Goal: Check status: Check status

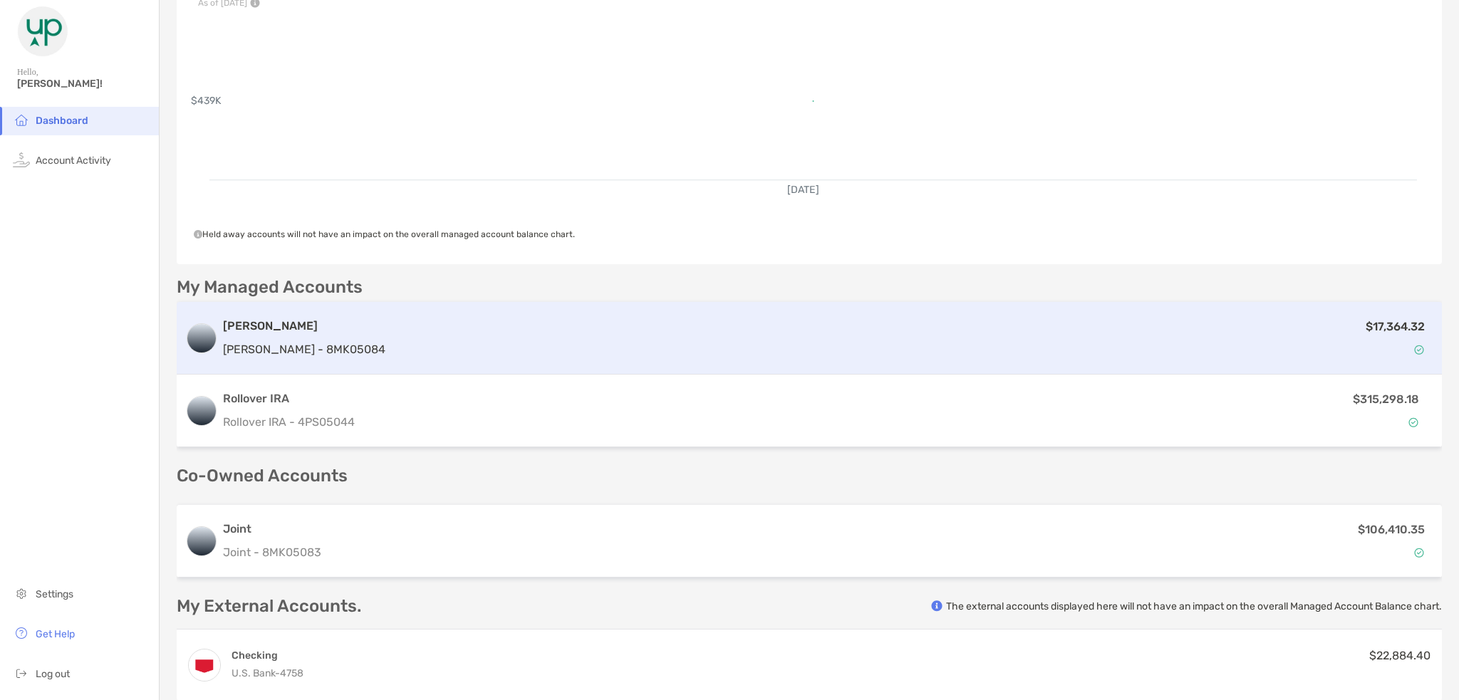
scroll to position [143, 0]
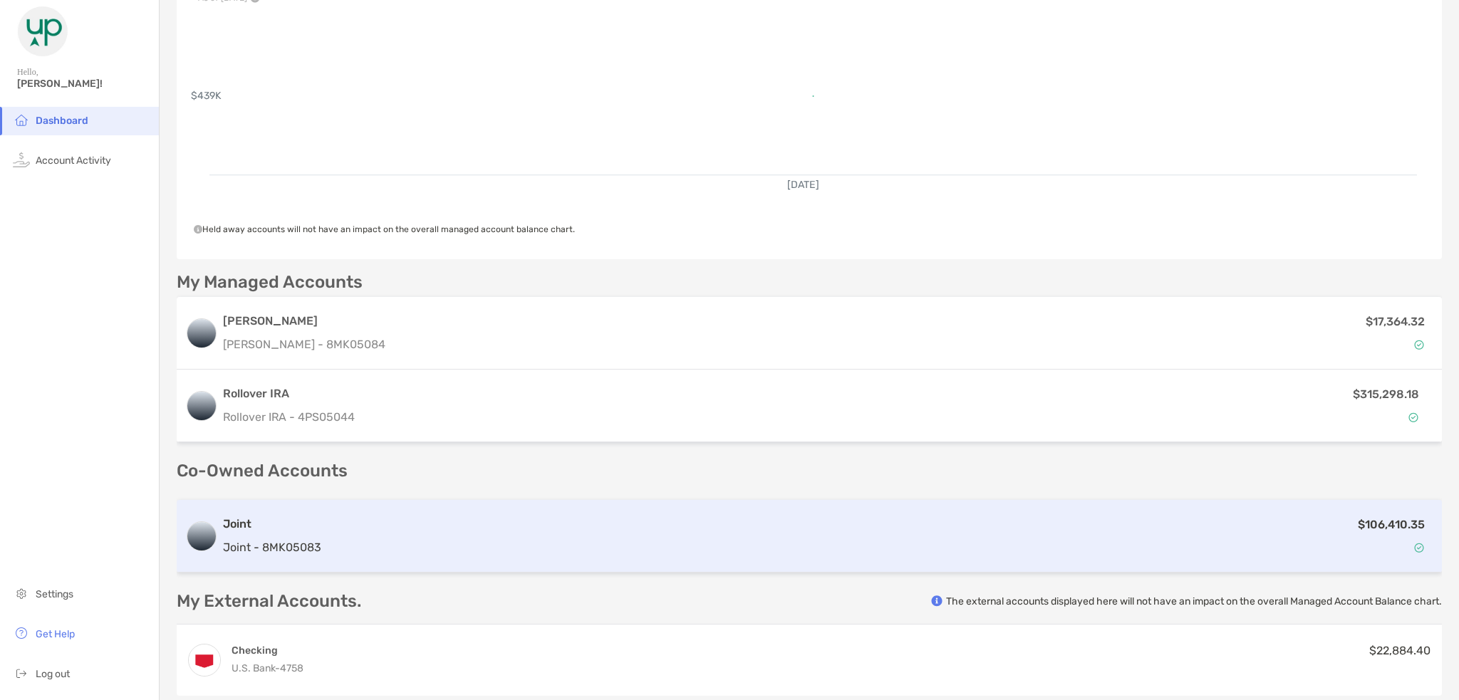
click at [212, 532] on img at bounding box center [201, 536] width 29 height 29
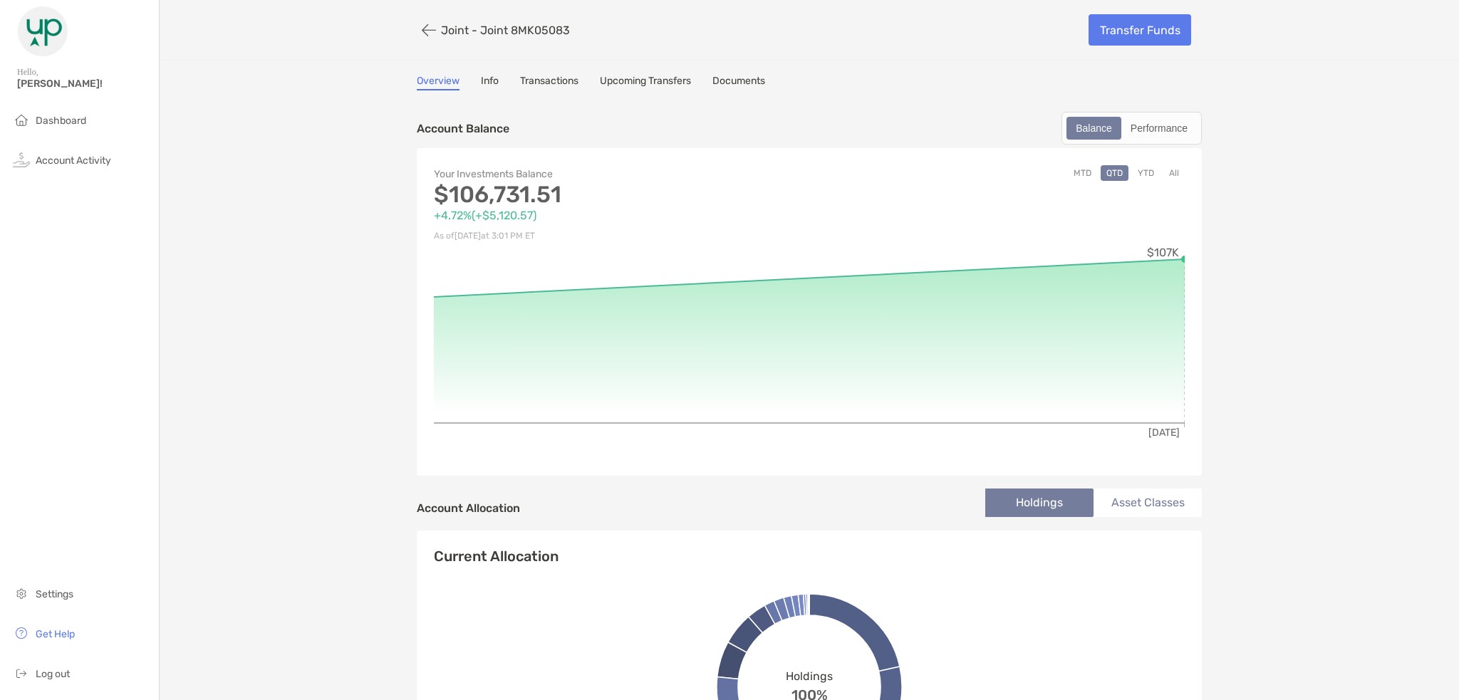
click at [1077, 172] on button "MTD" at bounding box center [1082, 173] width 29 height 16
click at [1141, 172] on button "YTD" at bounding box center [1146, 173] width 28 height 16
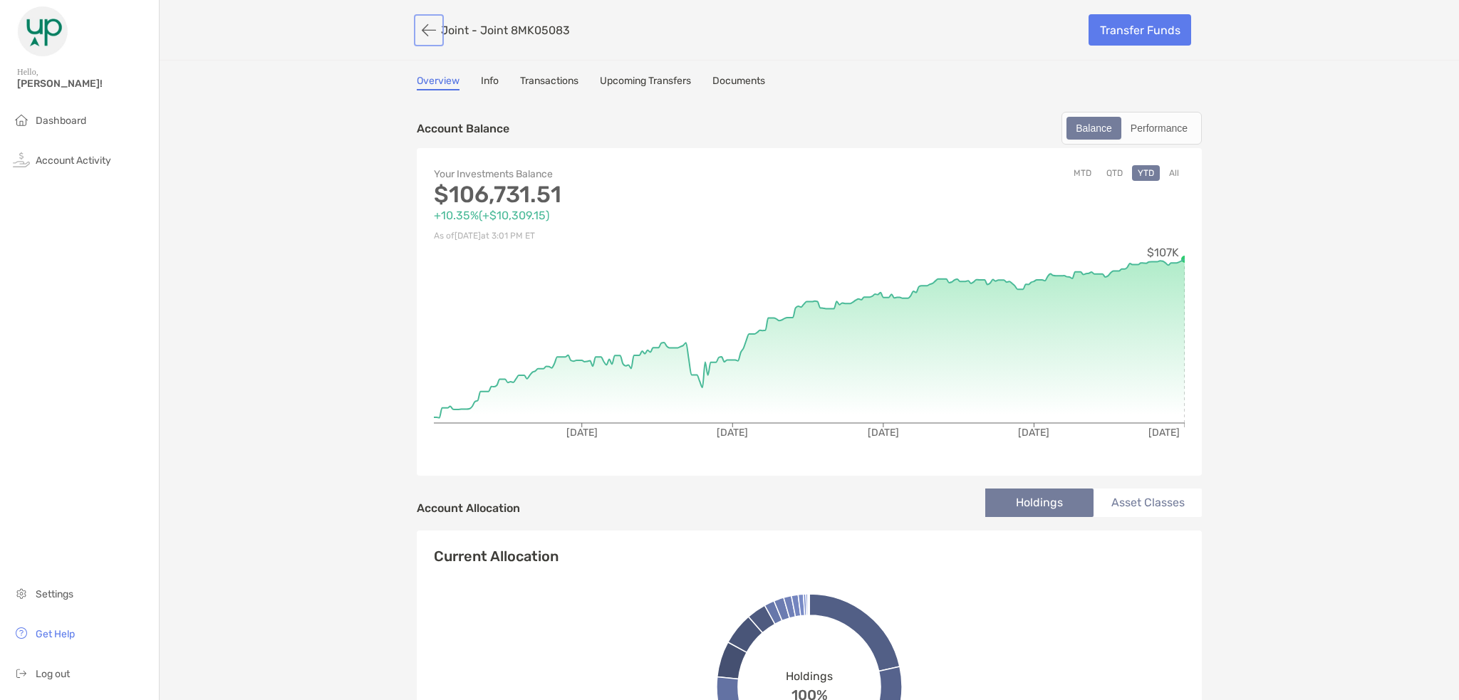
click at [426, 36] on button "button" at bounding box center [429, 30] width 24 height 26
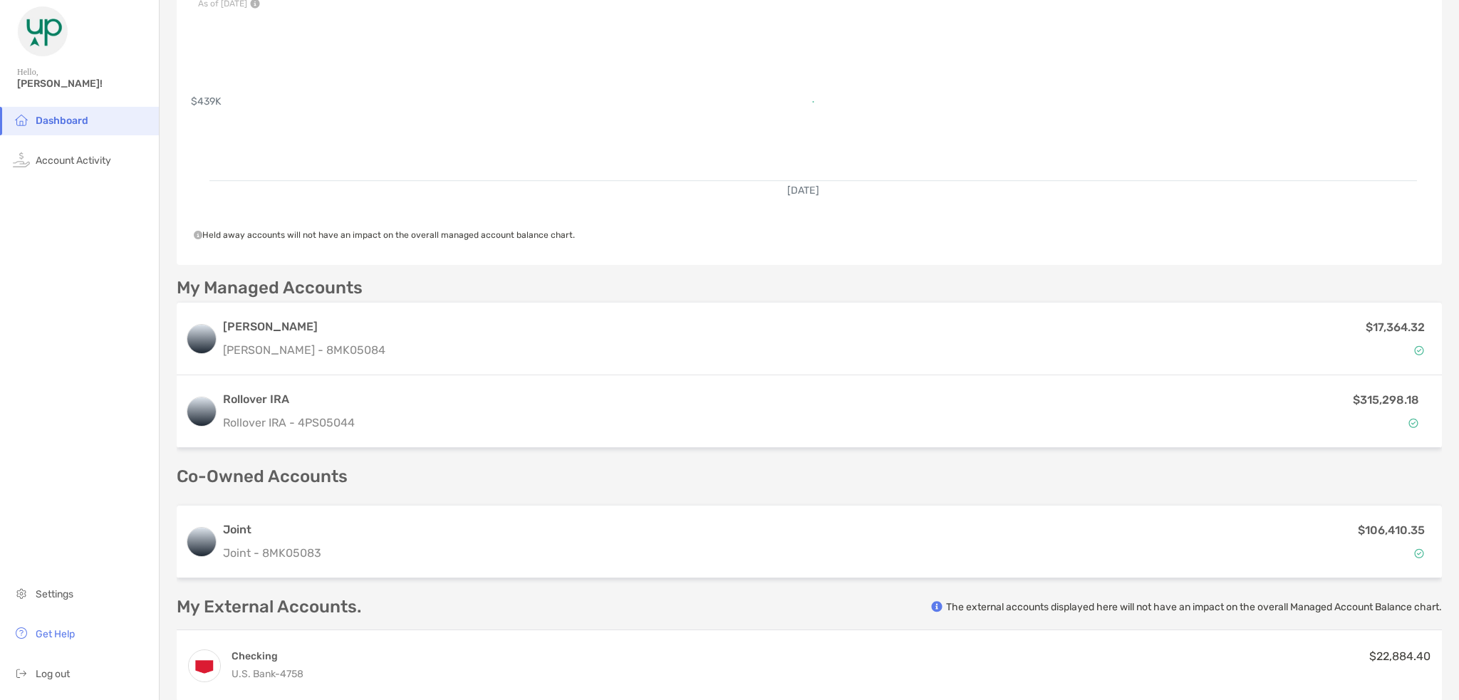
scroll to position [143, 0]
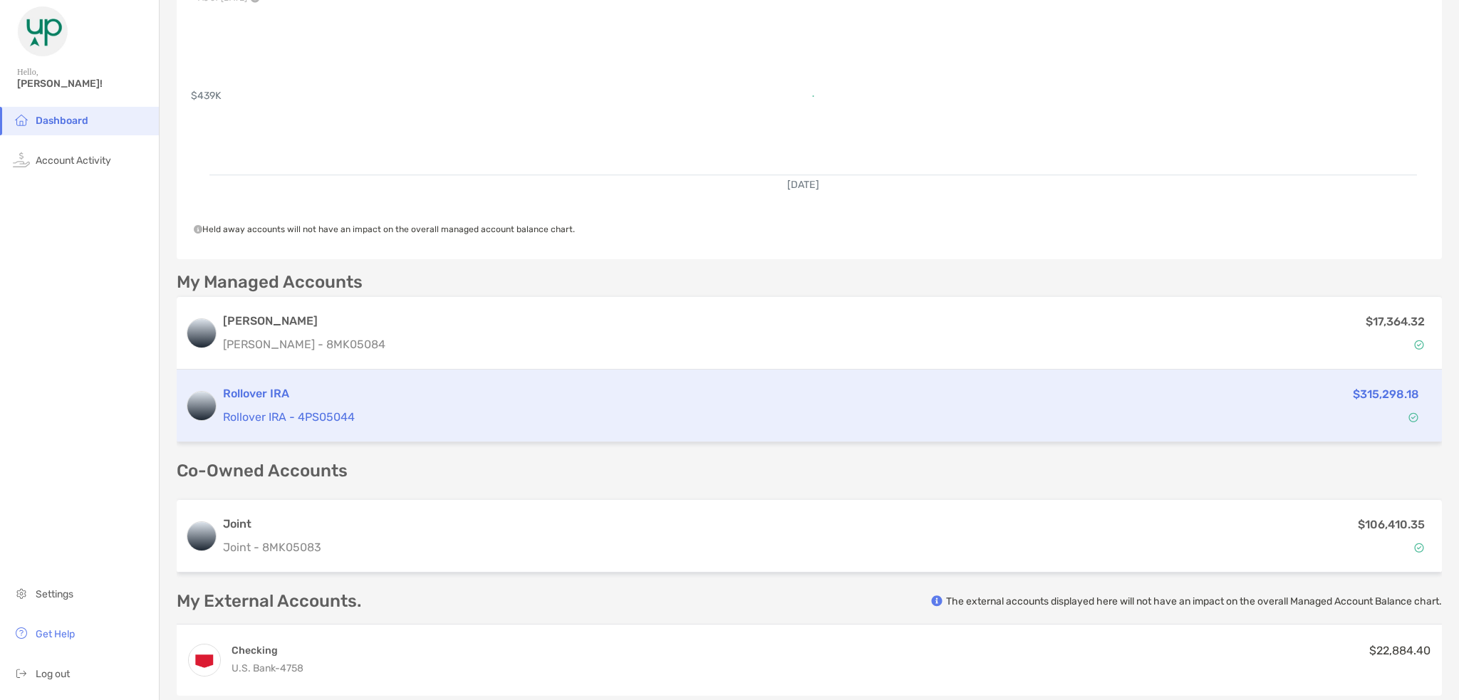
click at [1329, 398] on div "$315,298.18" at bounding box center [1292, 405] width 271 height 41
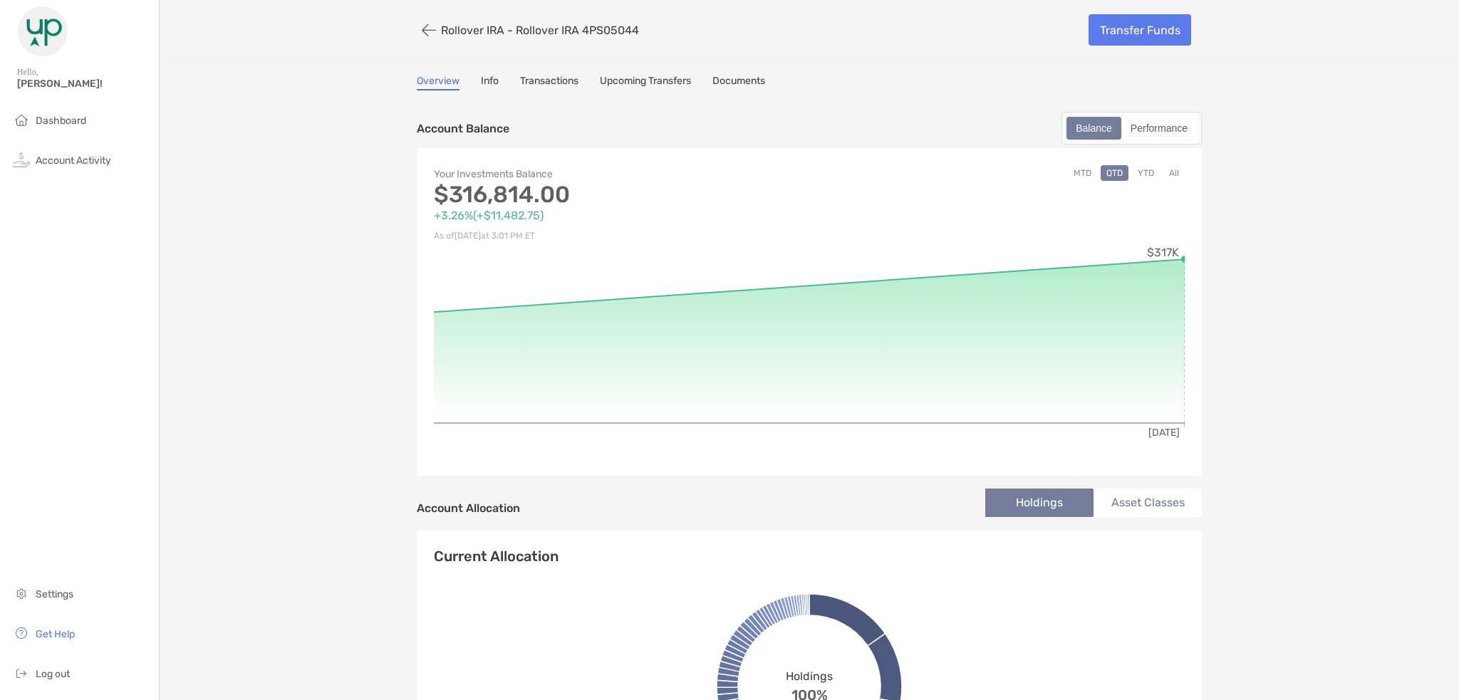
click at [1143, 170] on button "YTD" at bounding box center [1146, 173] width 28 height 16
